Goal: Check status: Check status

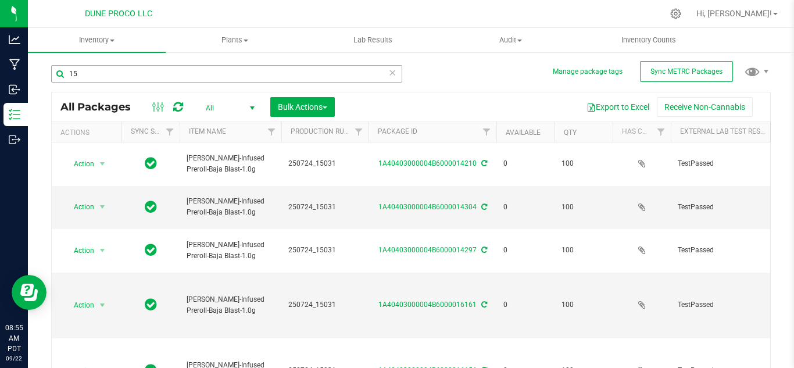
type input "1"
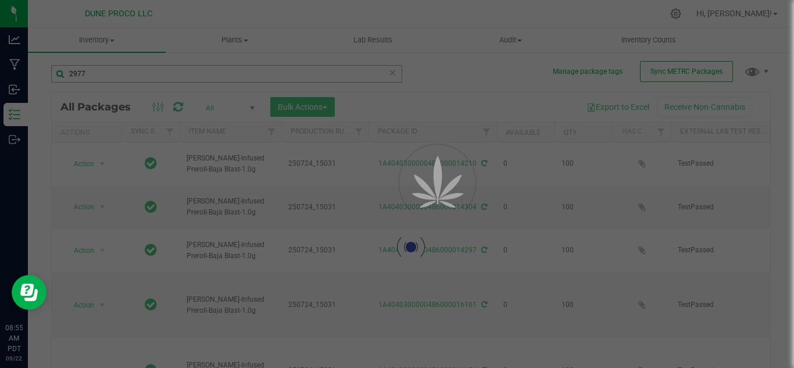
type input "29772"
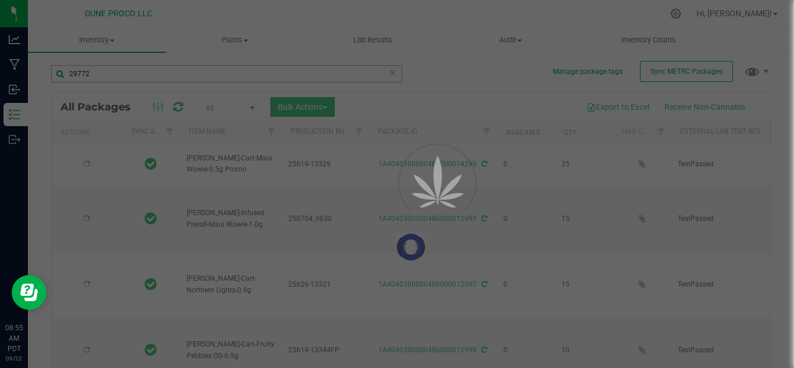
type input "[DATE]"
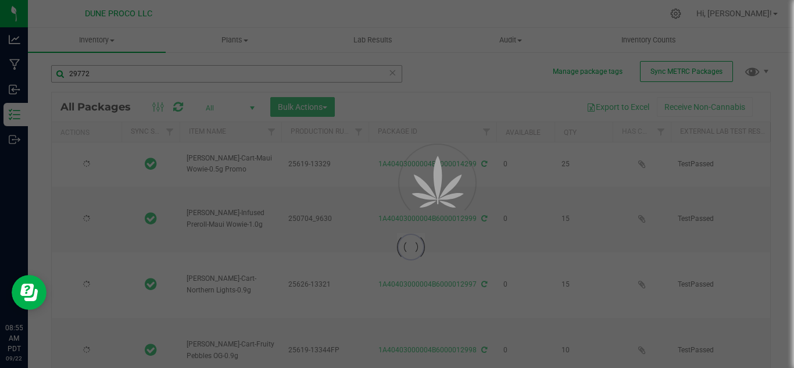
type input "[DATE]"
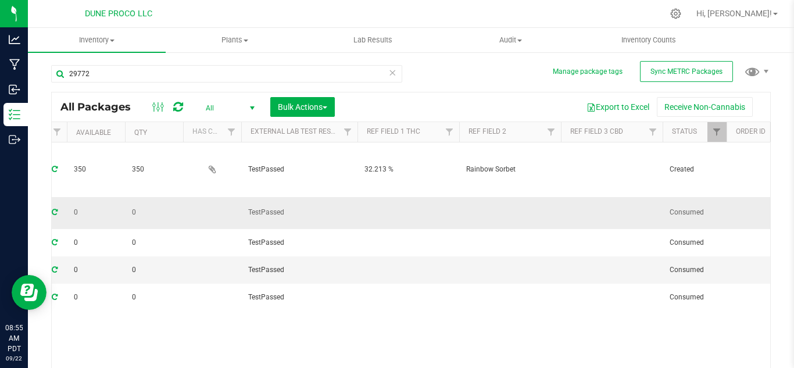
scroll to position [0, 441]
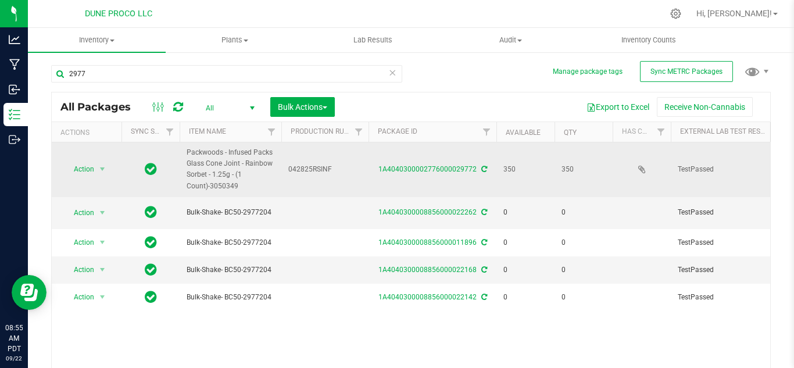
type input "29771"
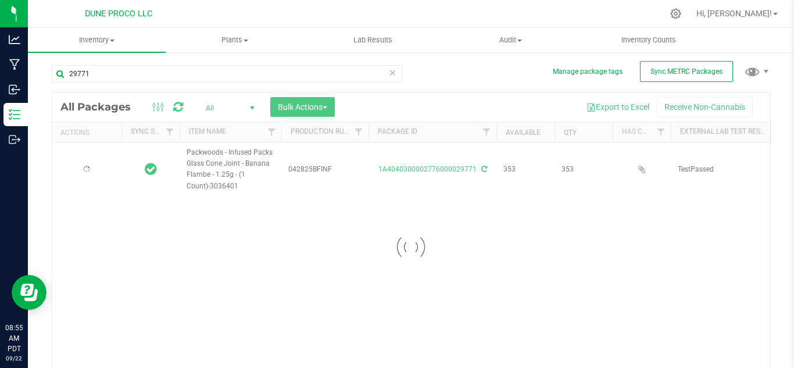
type input "[DATE]"
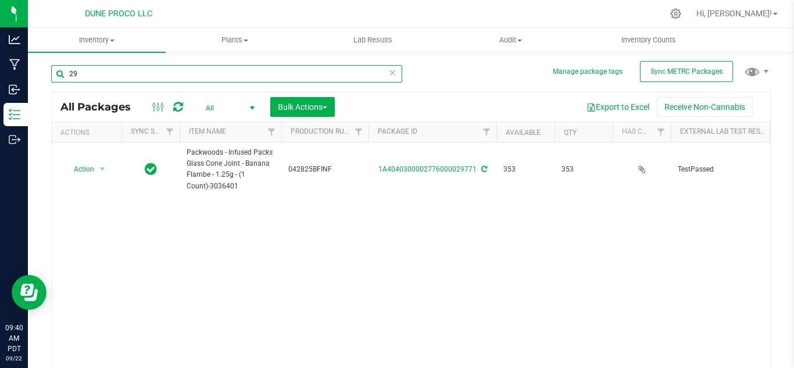
type input "2"
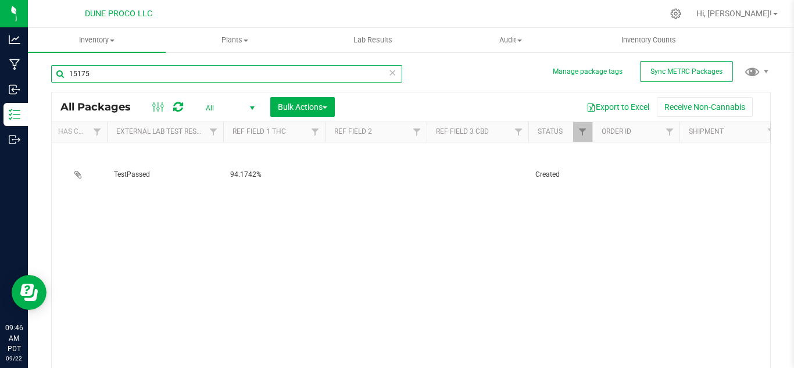
scroll to position [0, 565]
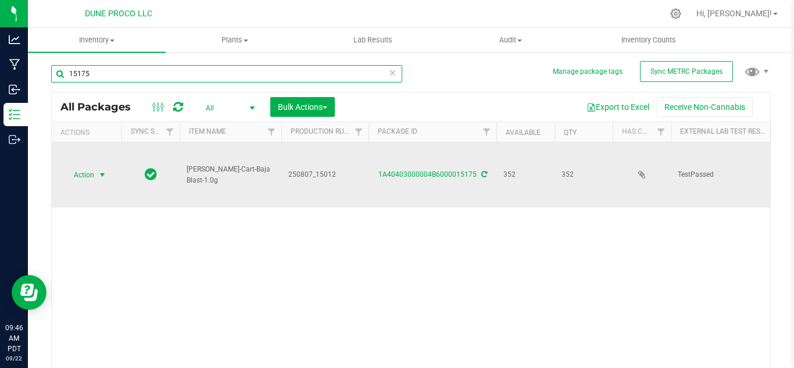
type input "15175"
click at [100, 170] on span "select" at bounding box center [102, 174] width 9 height 9
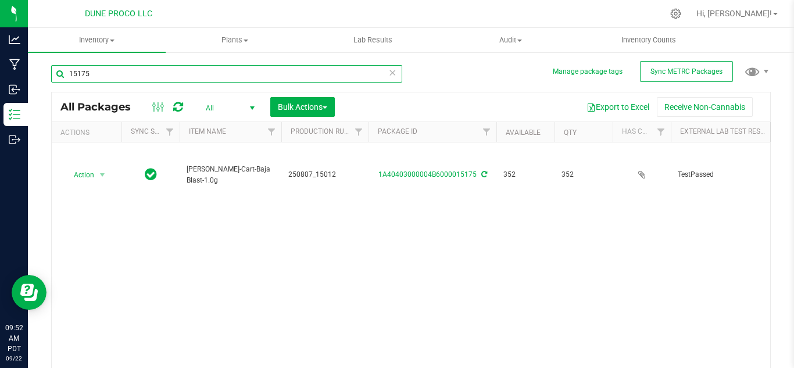
click at [129, 79] on input "15175" at bounding box center [226, 73] width 351 height 17
type input "1"
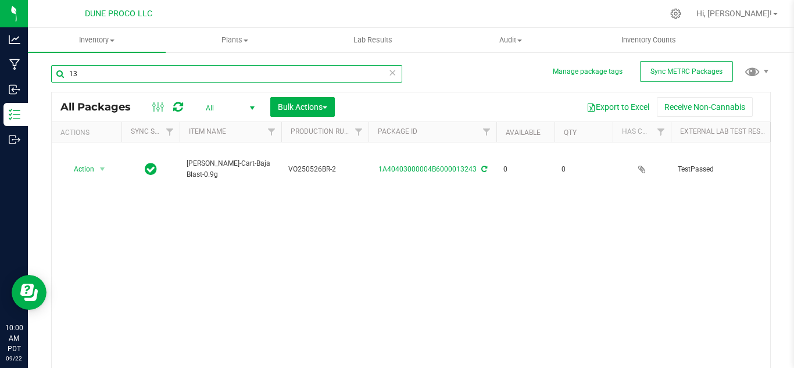
type input "1"
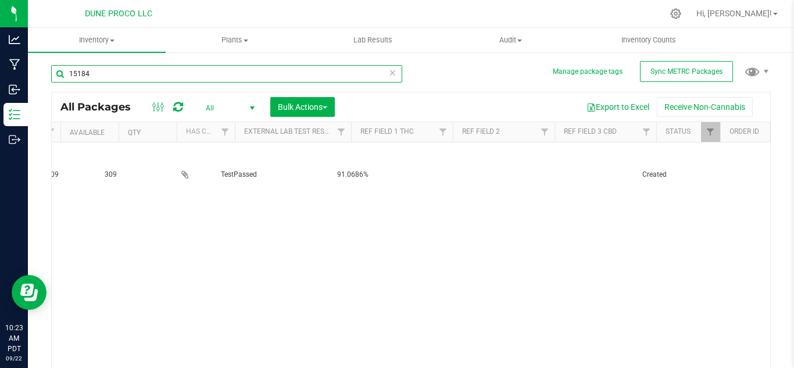
scroll to position [0, 457]
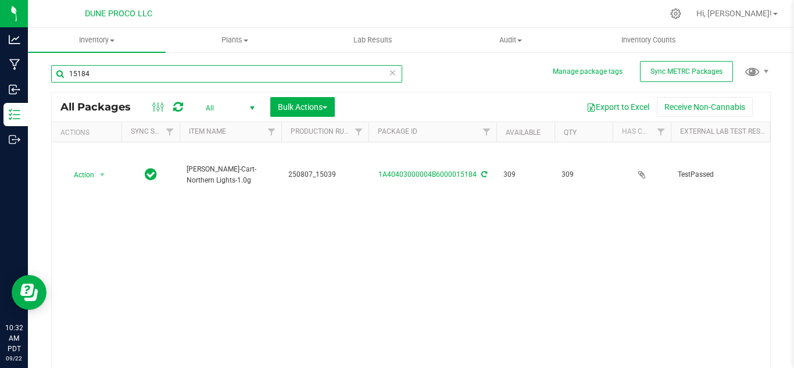
type input "15184"
